Goal: Transaction & Acquisition: Purchase product/service

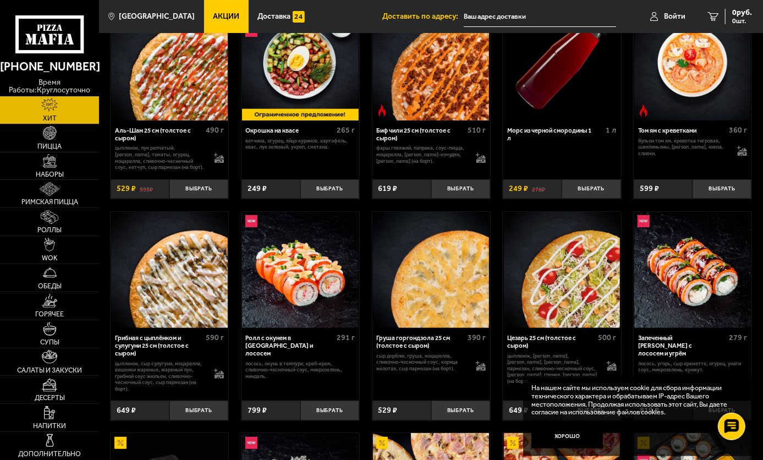
scroll to position [110, 0]
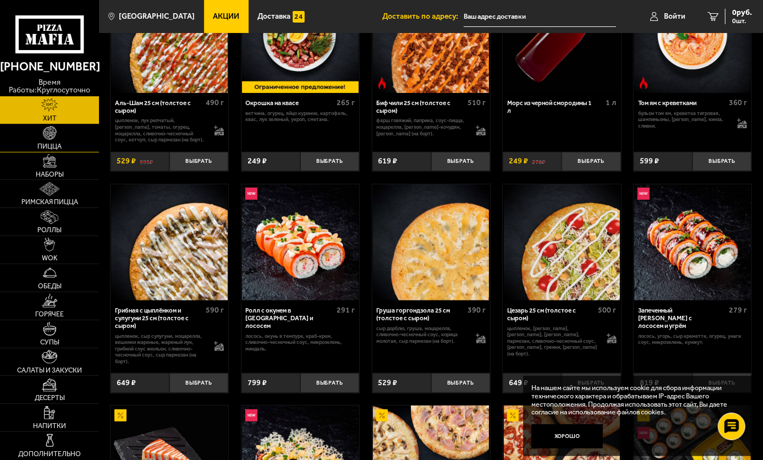
click at [53, 138] on img at bounding box center [50, 133] width 14 height 14
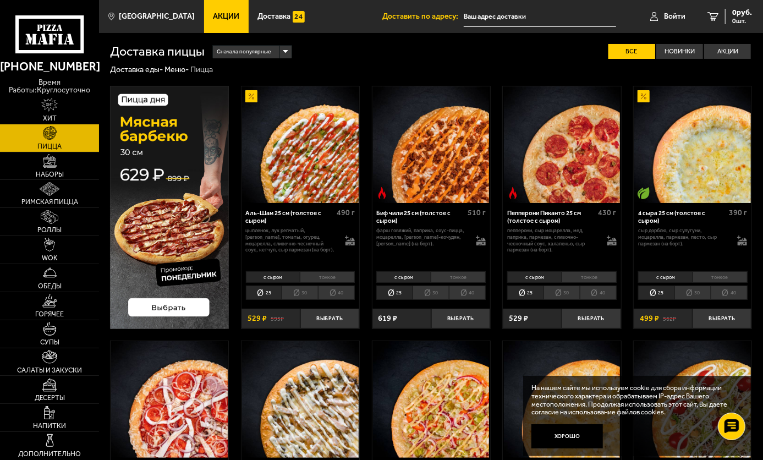
click at [338, 275] on li "тонкое" at bounding box center [327, 277] width 55 height 12
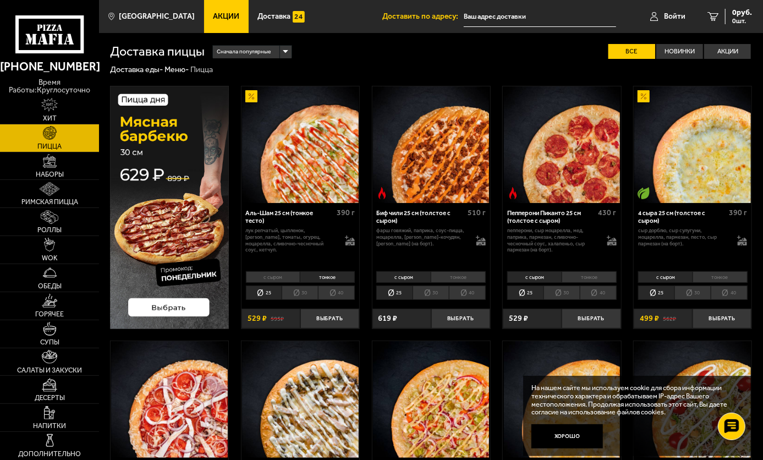
click at [266, 275] on li "с сыром" at bounding box center [273, 277] width 54 height 12
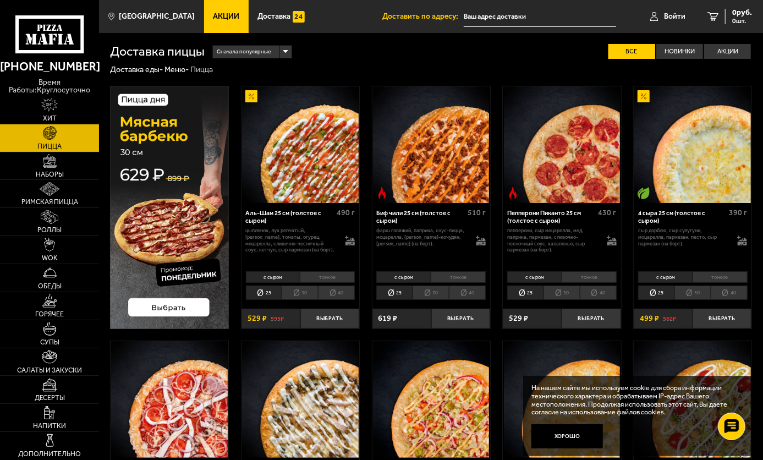
click at [319, 280] on li "тонкое" at bounding box center [327, 277] width 55 height 12
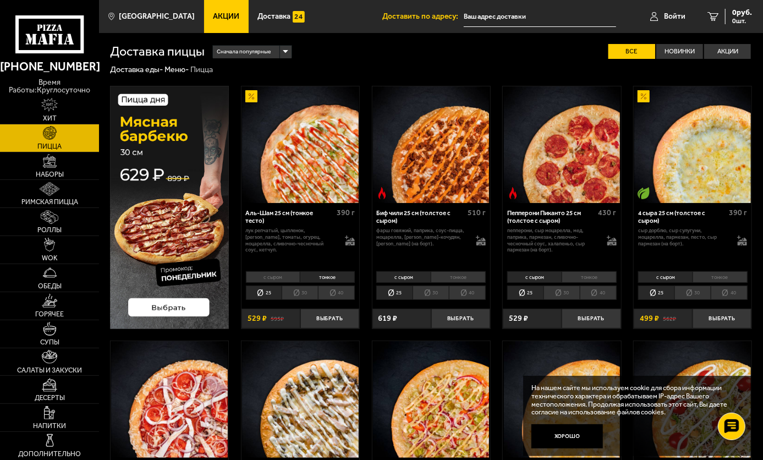
click at [478, 275] on li "тонкое" at bounding box center [458, 277] width 55 height 12
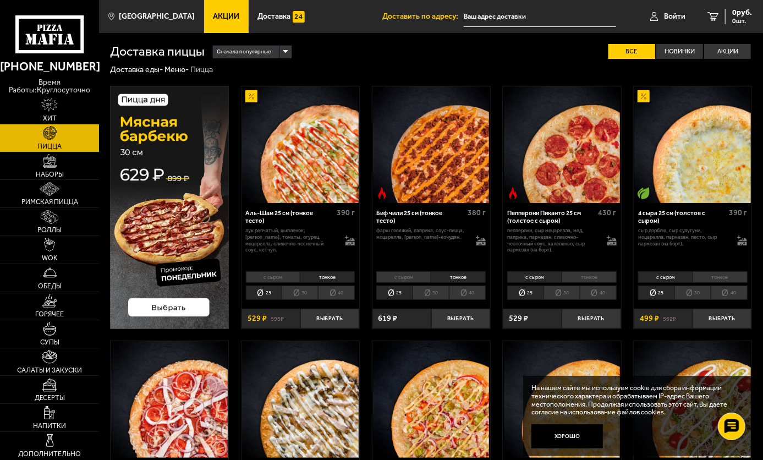
click at [425, 274] on li "с сыром" at bounding box center [403, 277] width 54 height 12
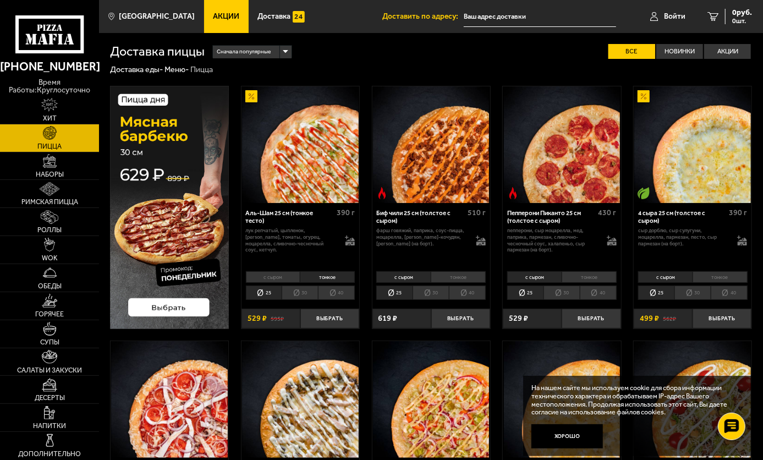
click at [715, 275] on li "тонкое" at bounding box center [720, 277] width 55 height 12
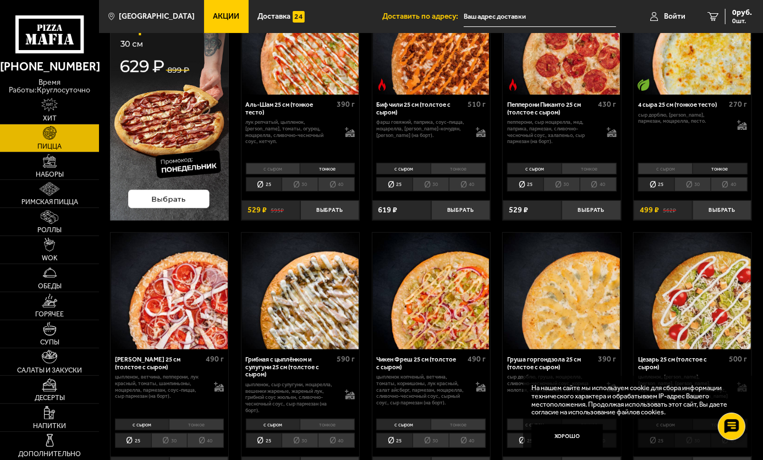
scroll to position [110, 0]
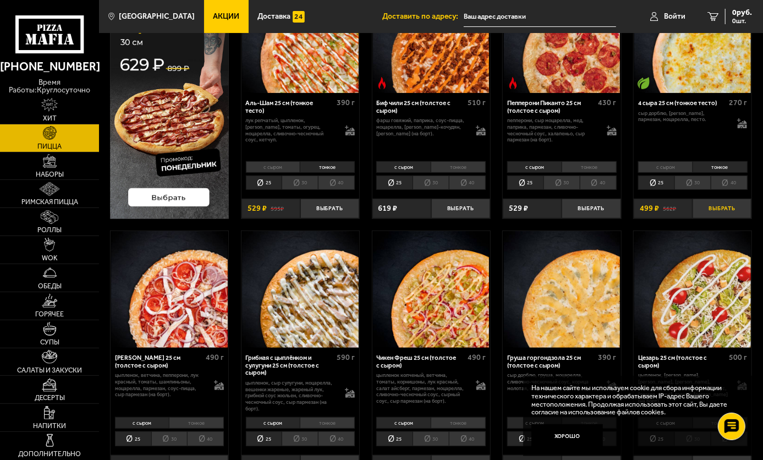
click at [709, 205] on button "Выбрать" at bounding box center [722, 208] width 59 height 19
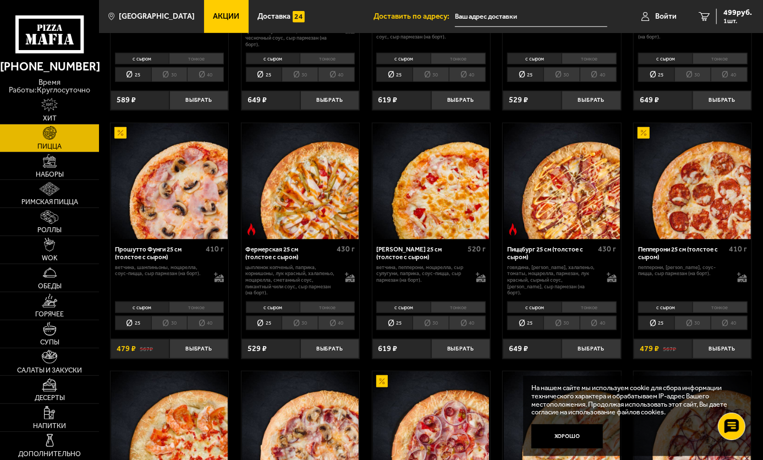
scroll to position [495, 0]
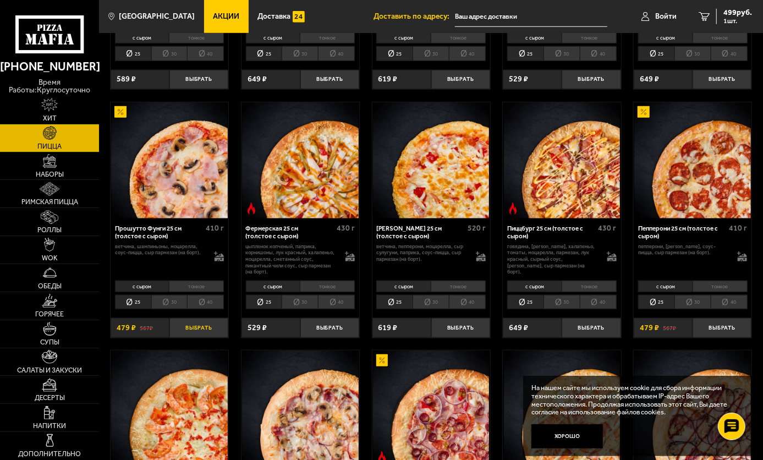
click at [199, 331] on button "Выбрать" at bounding box center [199, 327] width 59 height 19
click at [721, 326] on button "Выбрать" at bounding box center [722, 327] width 59 height 19
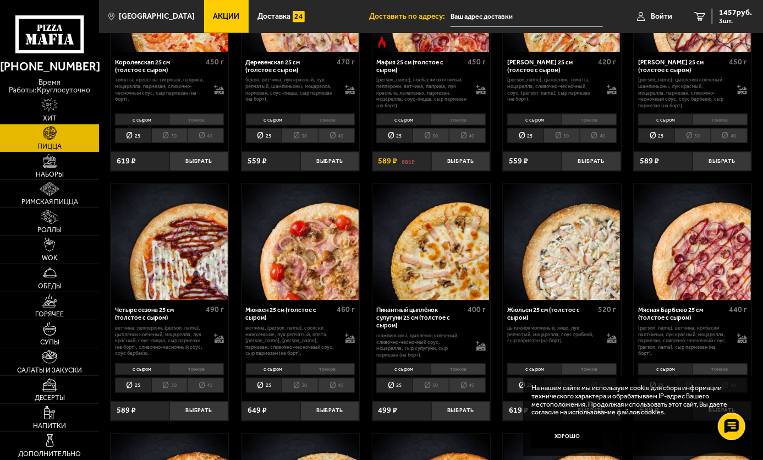
scroll to position [991, 0]
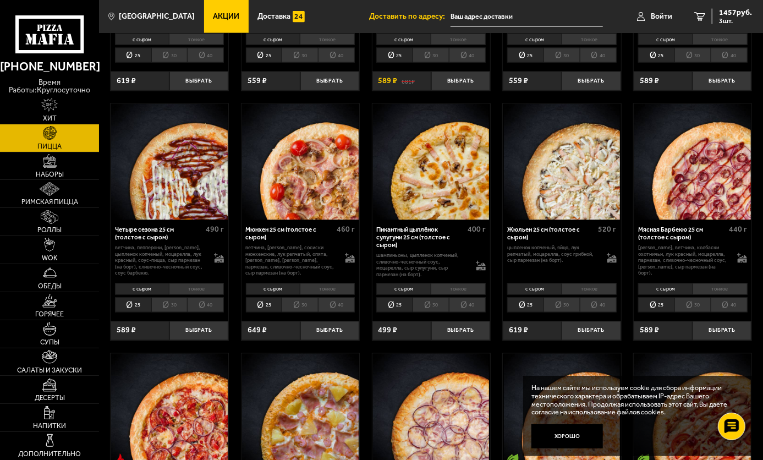
click at [461, 291] on li "тонкое" at bounding box center [458, 289] width 55 height 12
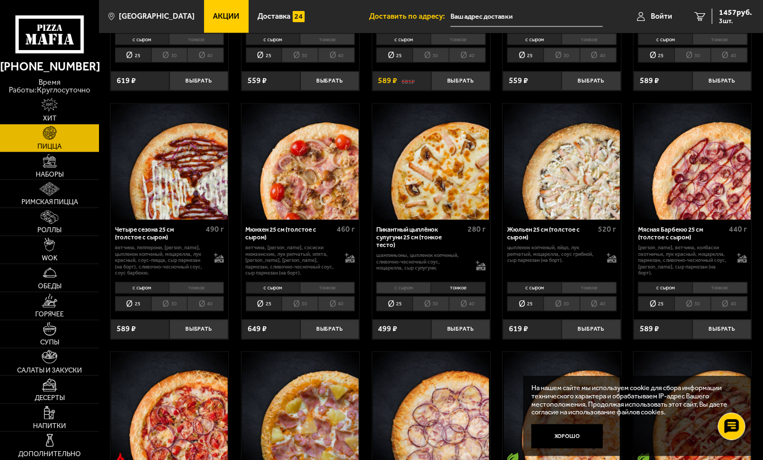
click at [414, 286] on li "с сыром" at bounding box center [403, 288] width 54 height 12
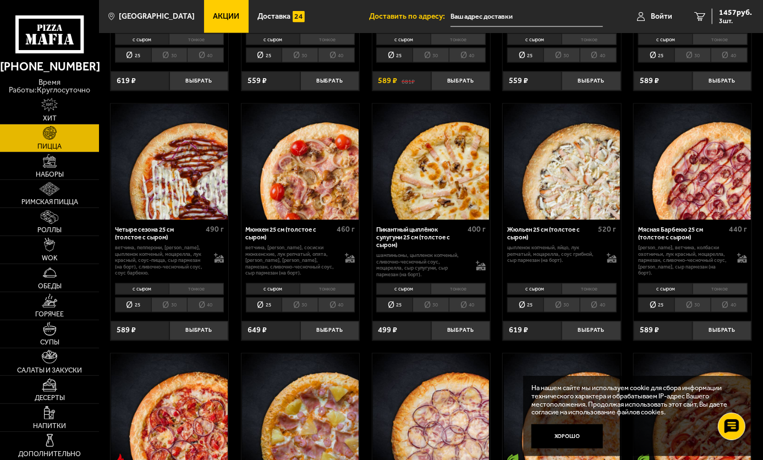
click at [468, 286] on li "тонкое" at bounding box center [458, 289] width 55 height 12
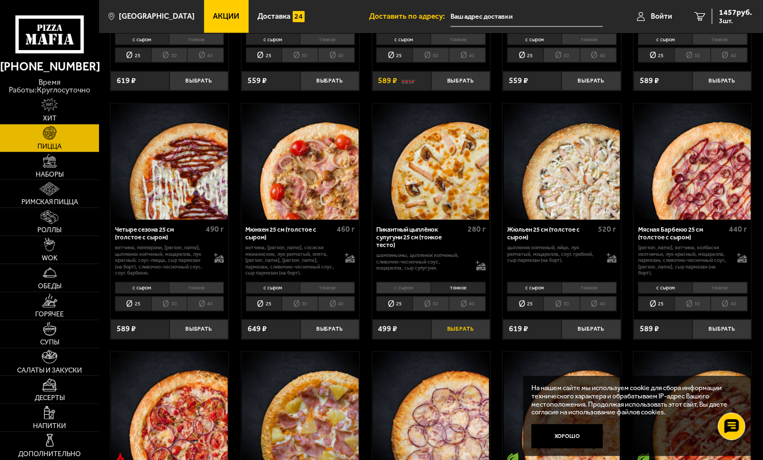
click at [462, 332] on button "Выбрать" at bounding box center [461, 329] width 59 height 19
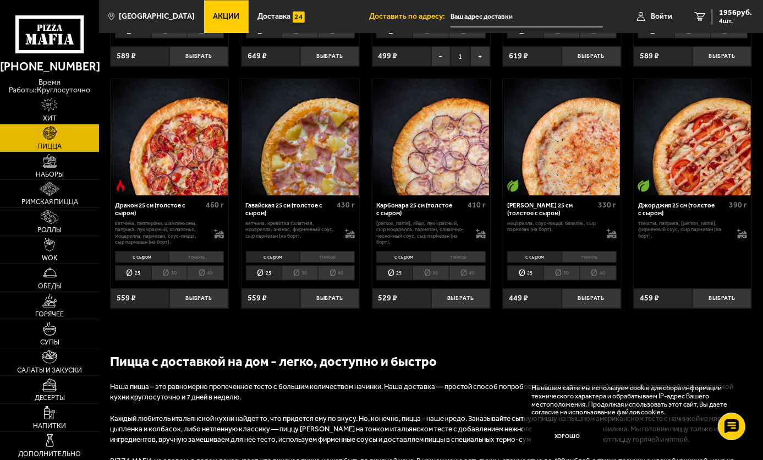
scroll to position [1266, 0]
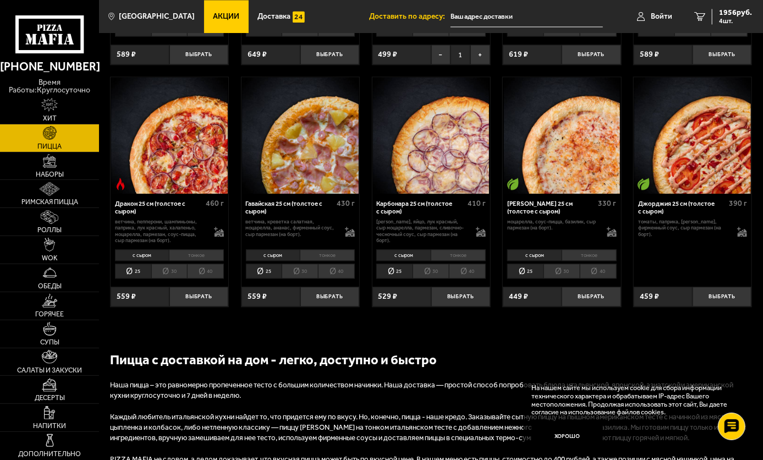
click at [583, 261] on li "тонкое" at bounding box center [589, 255] width 55 height 12
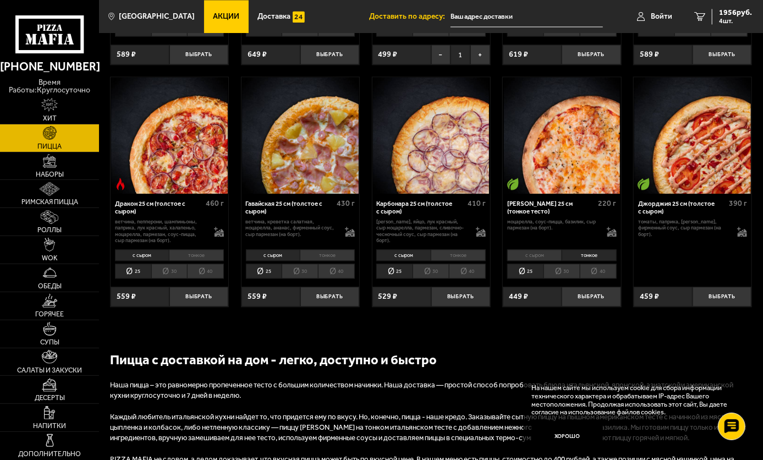
click at [522, 261] on li "с сыром" at bounding box center [535, 255] width 54 height 12
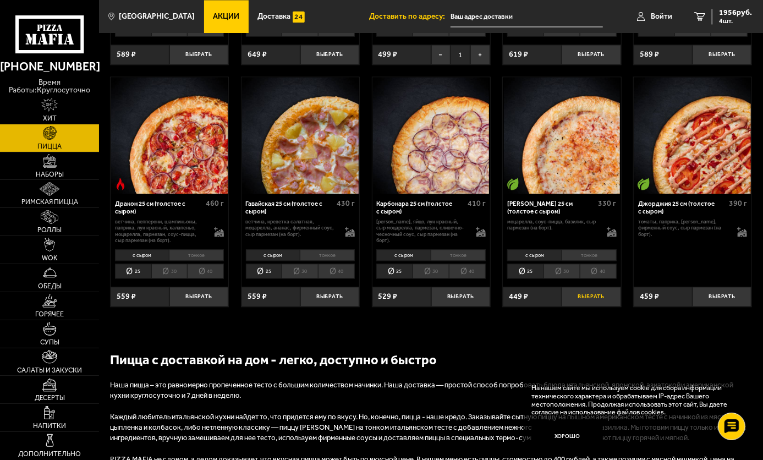
click at [593, 306] on button "Выбрать" at bounding box center [591, 296] width 59 height 19
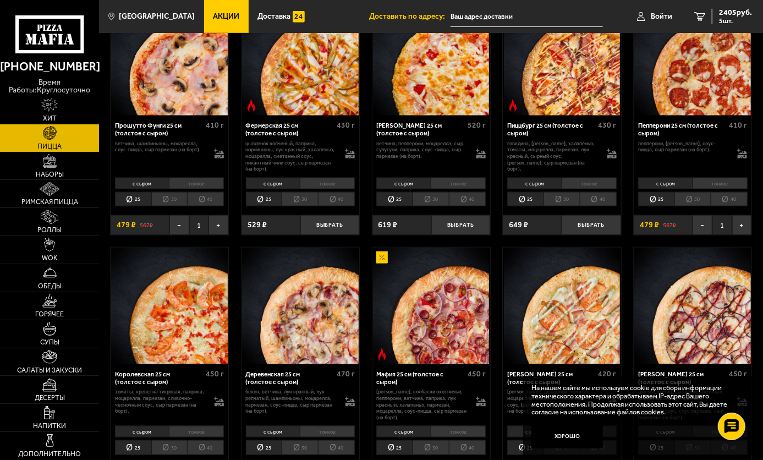
scroll to position [495, 0]
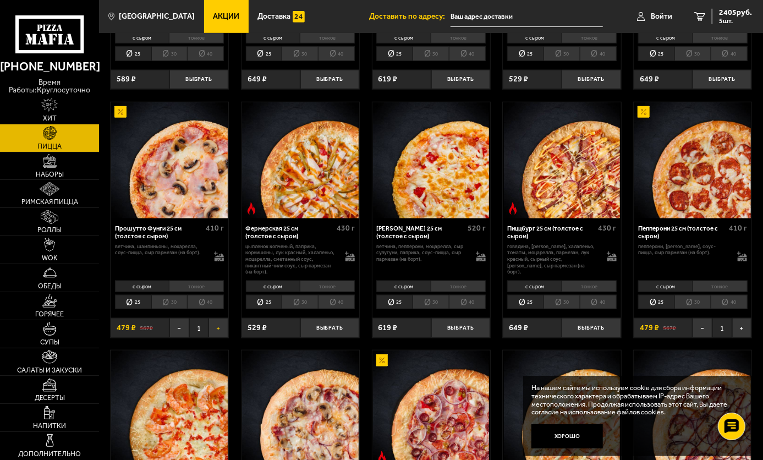
click at [217, 328] on button "+" at bounding box center [219, 327] width 20 height 19
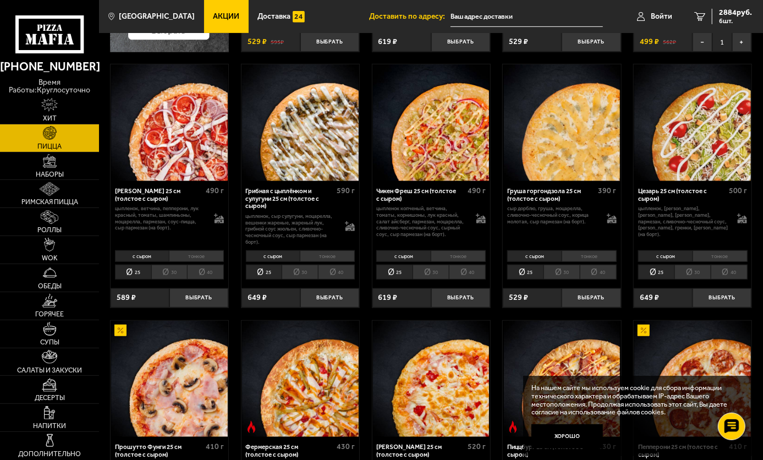
scroll to position [275, 0]
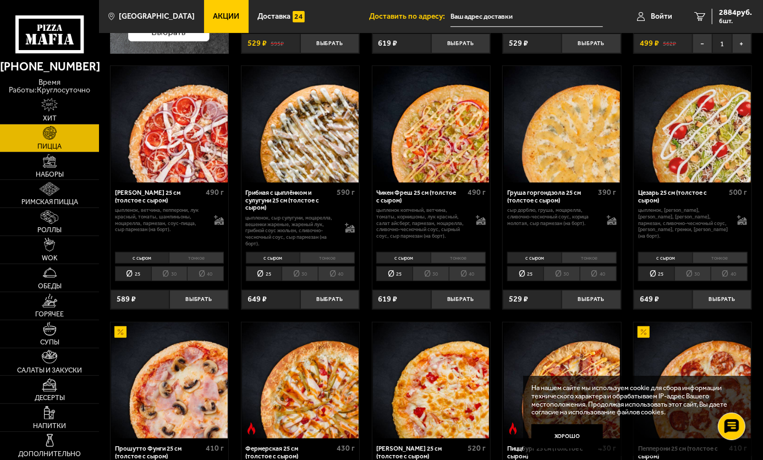
click at [590, 258] on li "тонкое" at bounding box center [589, 258] width 55 height 12
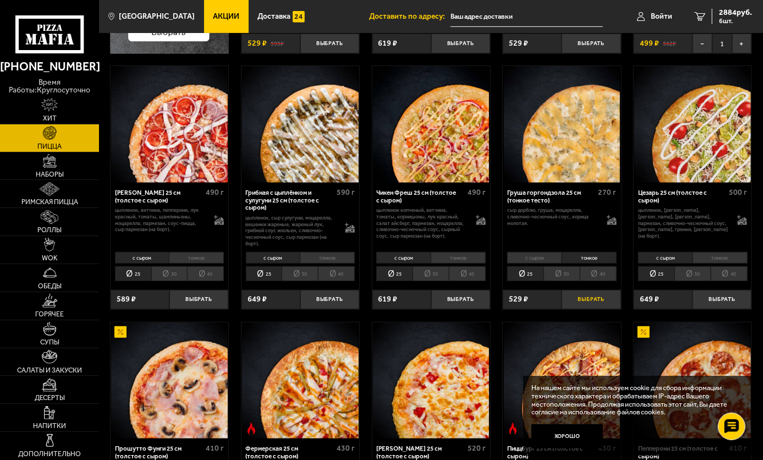
click at [588, 292] on button "Выбрать" at bounding box center [591, 299] width 59 height 19
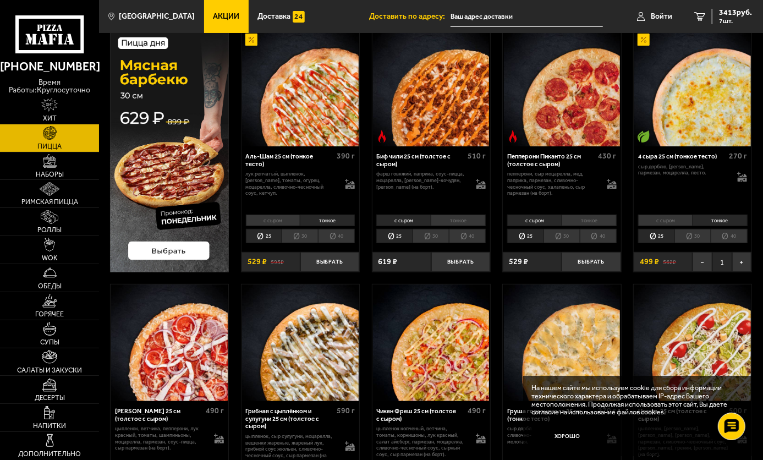
scroll to position [55, 0]
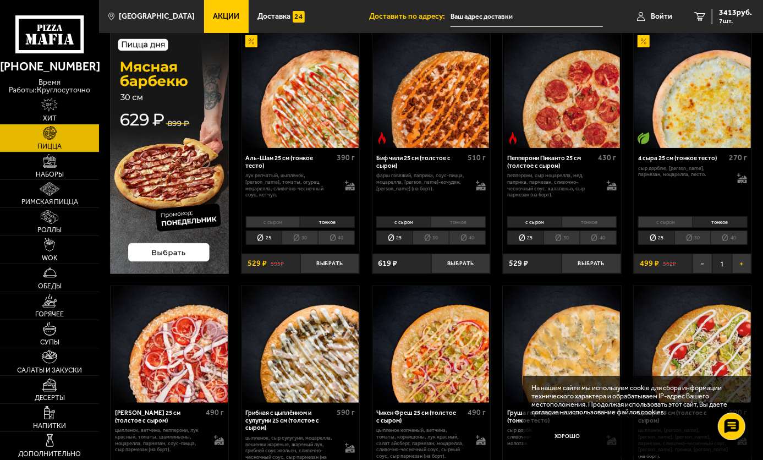
click at [741, 266] on button "+" at bounding box center [743, 263] width 20 height 19
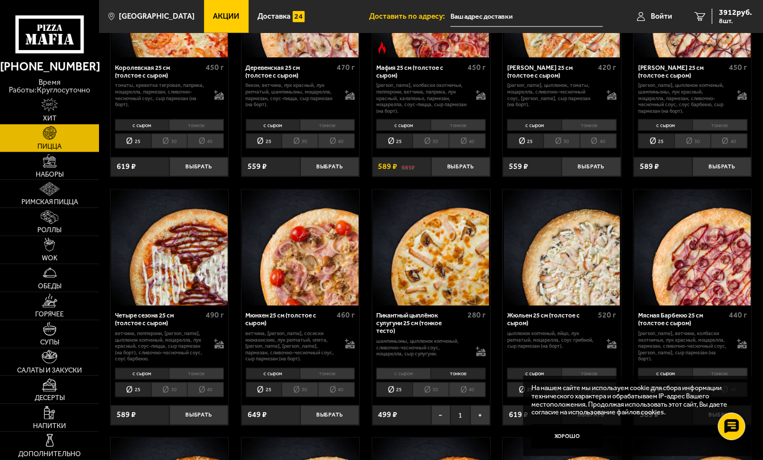
scroll to position [936, 0]
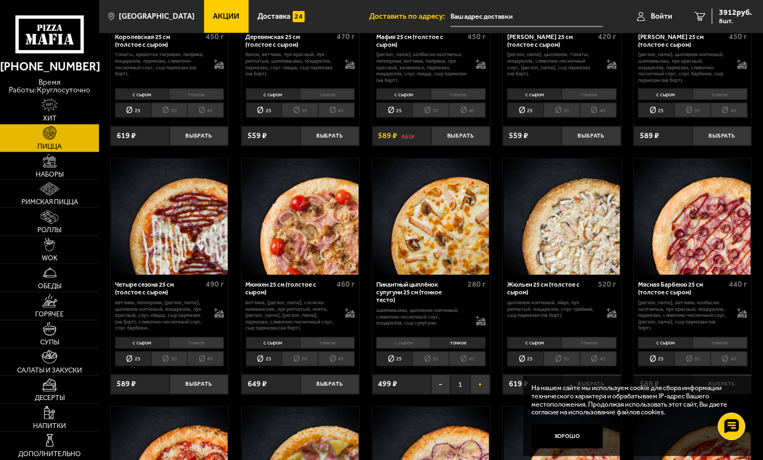
click at [484, 383] on button "+" at bounding box center [481, 384] width 20 height 19
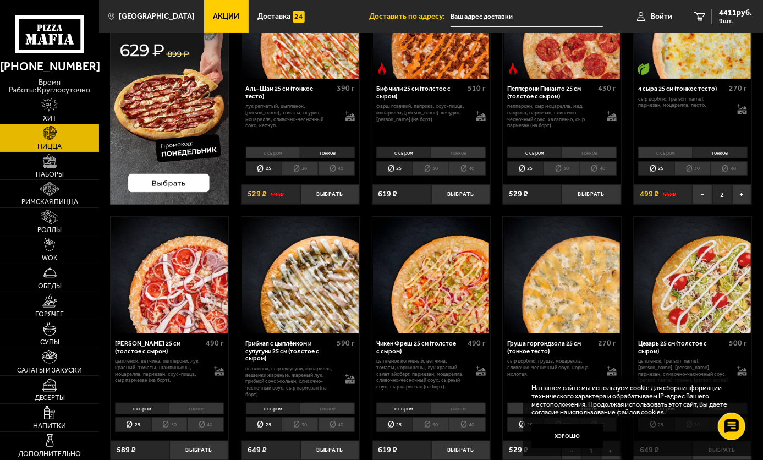
scroll to position [0, 0]
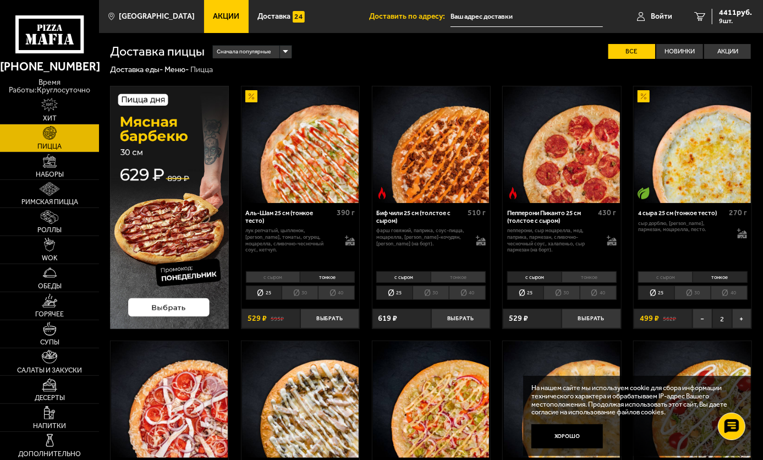
click at [489, 9] on input "text" at bounding box center [527, 17] width 152 height 20
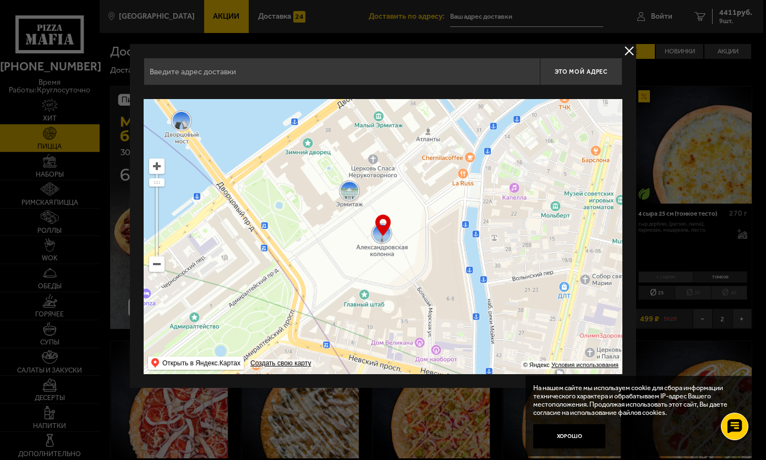
click at [433, 75] on input "text" at bounding box center [342, 72] width 396 height 28
paste input "[PERSON_NAME][STREET_ADDRESS] 6"
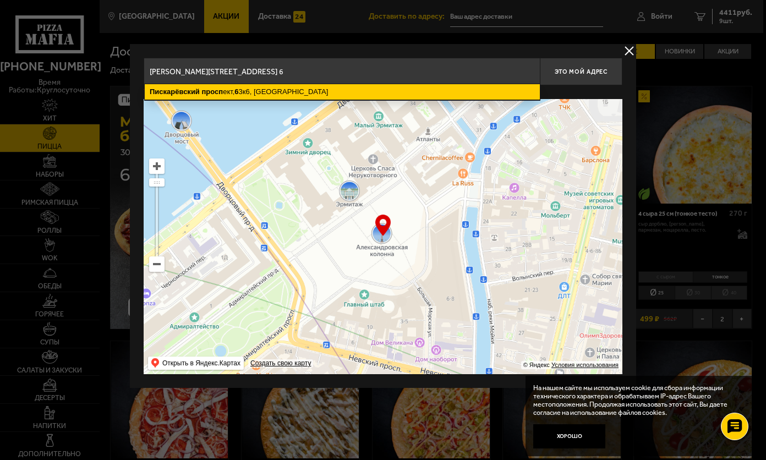
click at [220, 90] on ymaps "просп" at bounding box center [212, 92] width 21 height 8
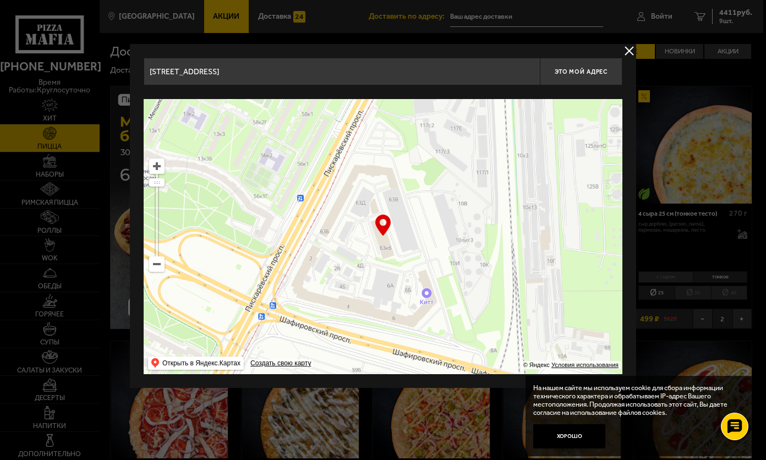
click at [379, 228] on div "… © Яндекс Условия использования Открыть в Яндекс.Картах Создать свою карту" at bounding box center [383, 236] width 479 height 275
click at [347, 70] on input "[STREET_ADDRESS]" at bounding box center [342, 72] width 396 height 28
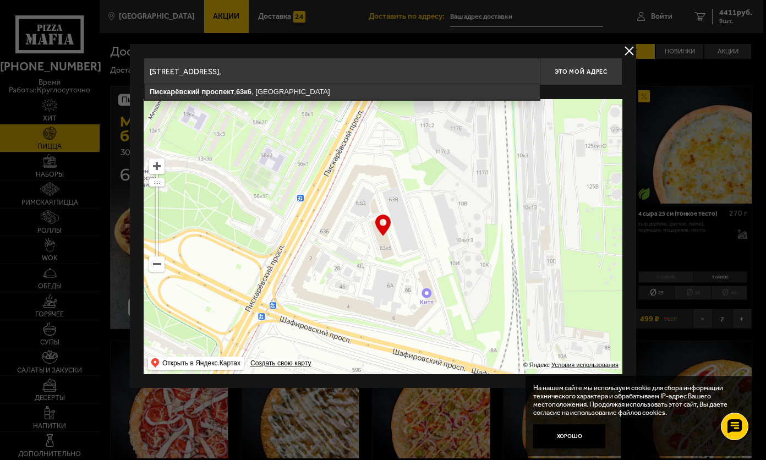
click at [343, 70] on input "[STREET_ADDRESS]," at bounding box center [342, 72] width 396 height 28
paste input "Юникосметик"
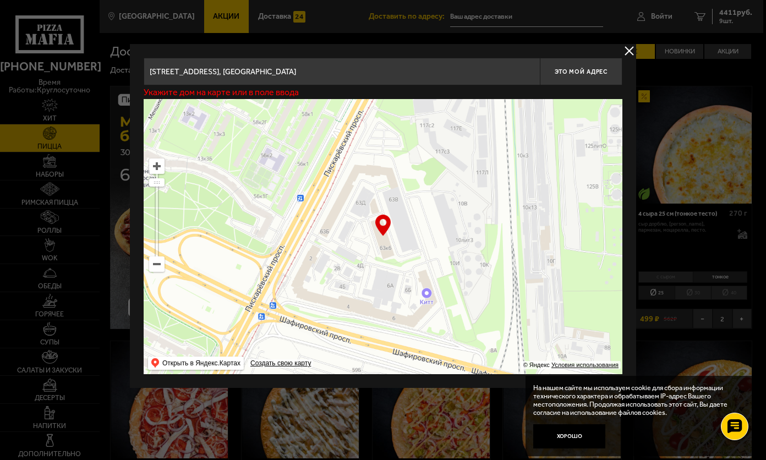
click at [401, 79] on input "[STREET_ADDRESS], [GEOGRAPHIC_DATA]" at bounding box center [342, 72] width 396 height 28
drag, startPoint x: 394, startPoint y: 69, endPoint x: 332, endPoint y: 67, distance: 61.1
click at [332, 67] on input "[STREET_ADDRESS], [GEOGRAPHIC_DATA]" at bounding box center [342, 72] width 396 height 28
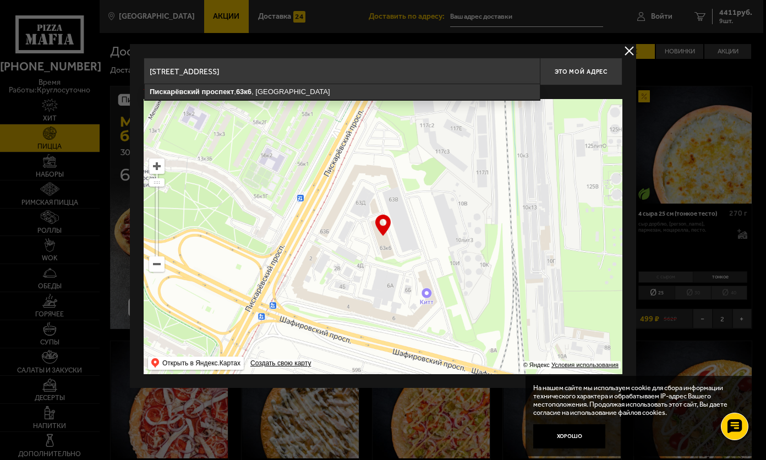
type input "[STREET_ADDRESS]"
click at [157, 165] on ymaps at bounding box center [157, 166] width 14 height 14
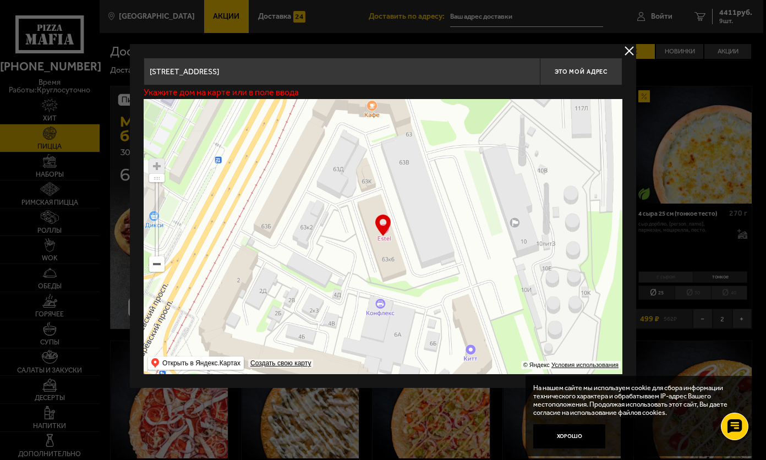
click at [157, 165] on ymaps at bounding box center [157, 166] width 14 height 14
click at [571, 435] on button "Хорошо" at bounding box center [569, 436] width 72 height 24
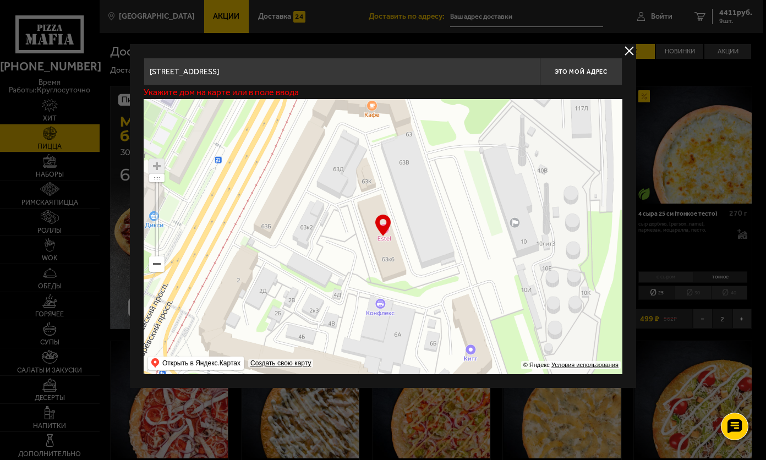
click at [390, 248] on ymaps at bounding box center [383, 236] width 479 height 275
click at [384, 224] on div "… © Яндекс Условия использования Открыть в Яндекс.Картах Создать свою карту" at bounding box center [383, 236] width 479 height 275
click at [156, 168] on ymaps at bounding box center [157, 166] width 14 height 14
click at [397, 69] on input "[STREET_ADDRESS]" at bounding box center [342, 72] width 396 height 28
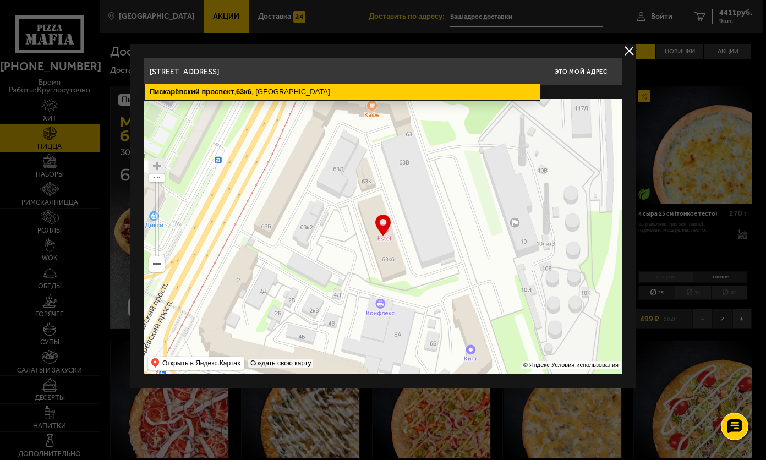
click at [258, 88] on ymaps "[STREET_ADDRESS]" at bounding box center [342, 91] width 395 height 15
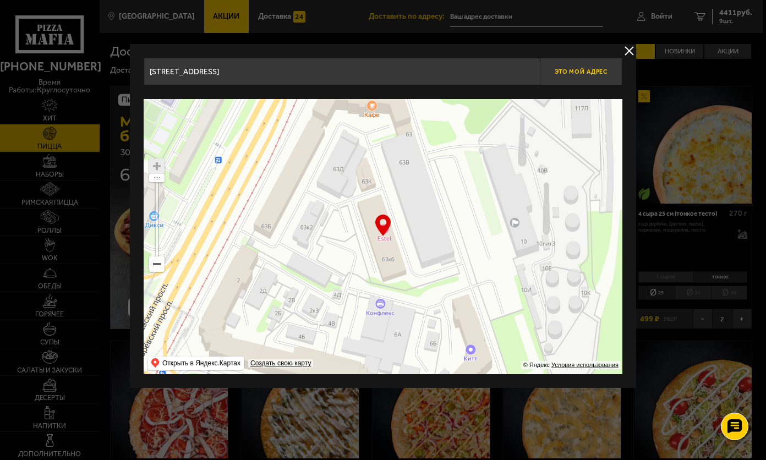
click at [581, 68] on span "Это мой адрес" at bounding box center [581, 71] width 53 height 7
type input "[STREET_ADDRESS]"
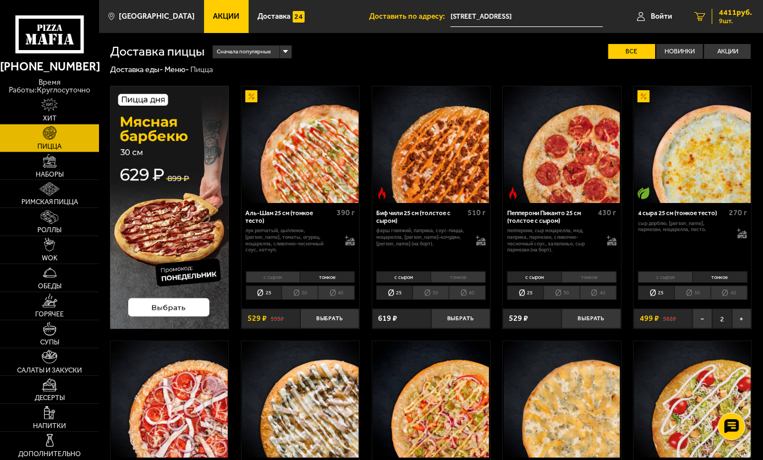
click at [721, 21] on span "9 шт." at bounding box center [735, 21] width 33 height 7
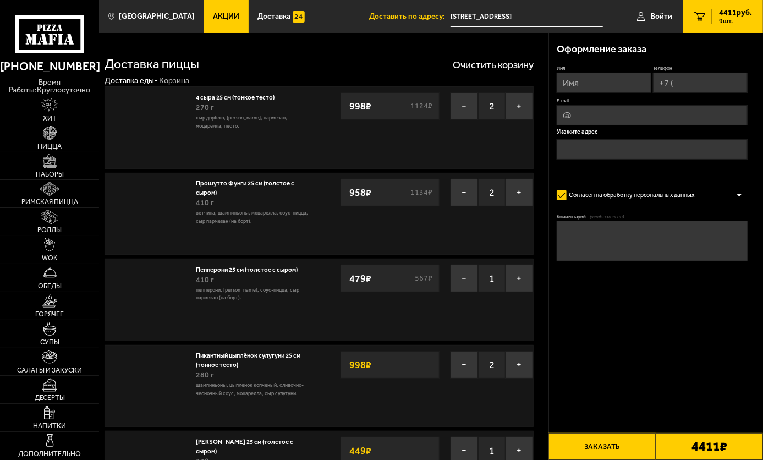
type input "[STREET_ADDRESS]"
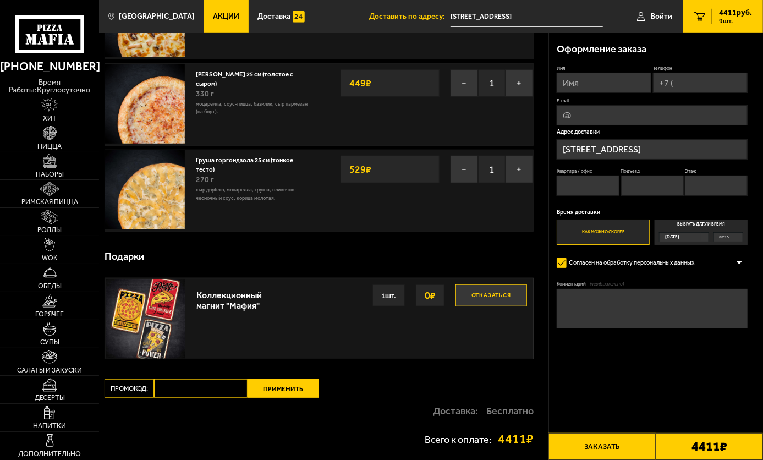
scroll to position [385, 0]
